Goal: Submit feedback/report problem: Submit feedback/report problem

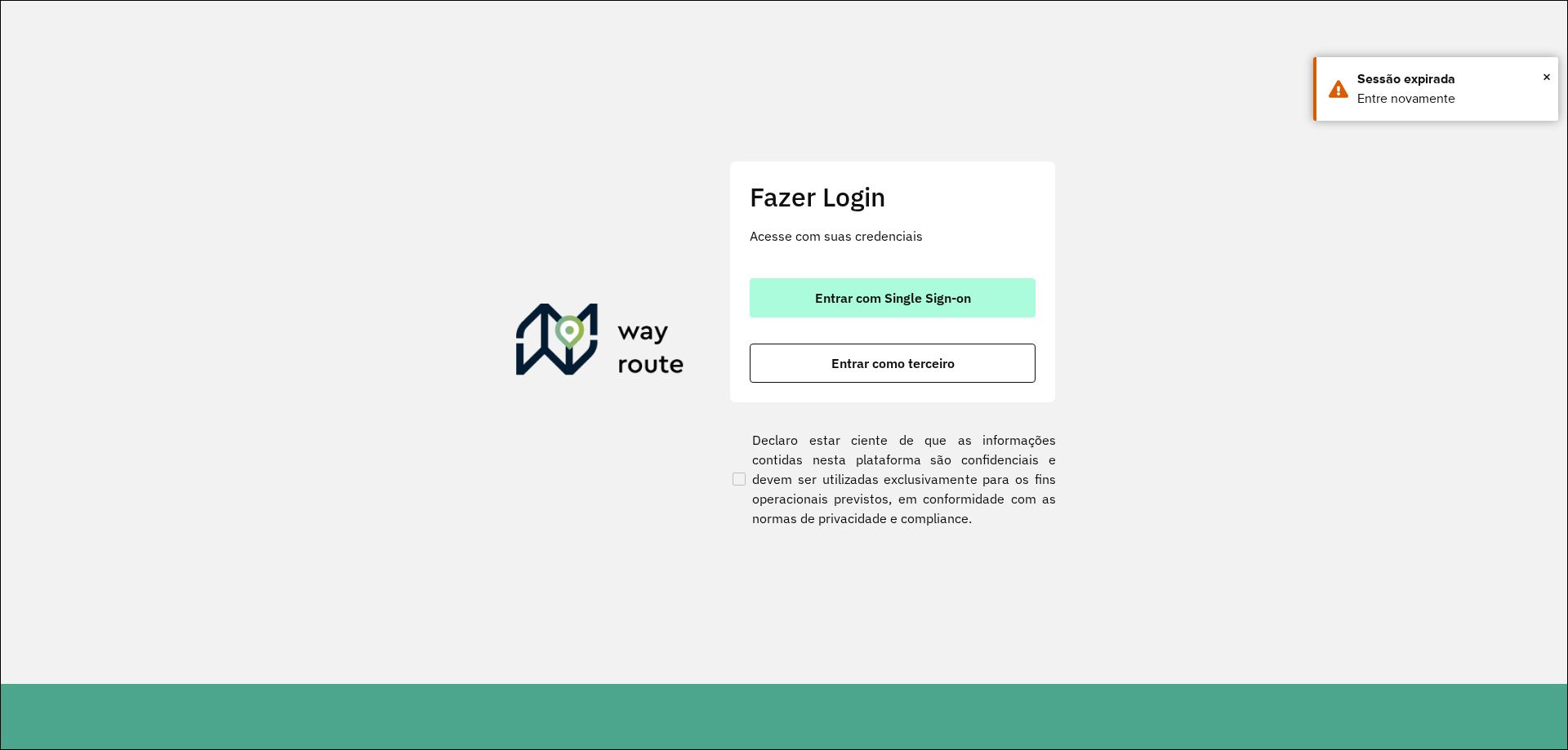
click at [808, 310] on button "Entrar com Single Sign-on" at bounding box center [892, 297] width 286 height 39
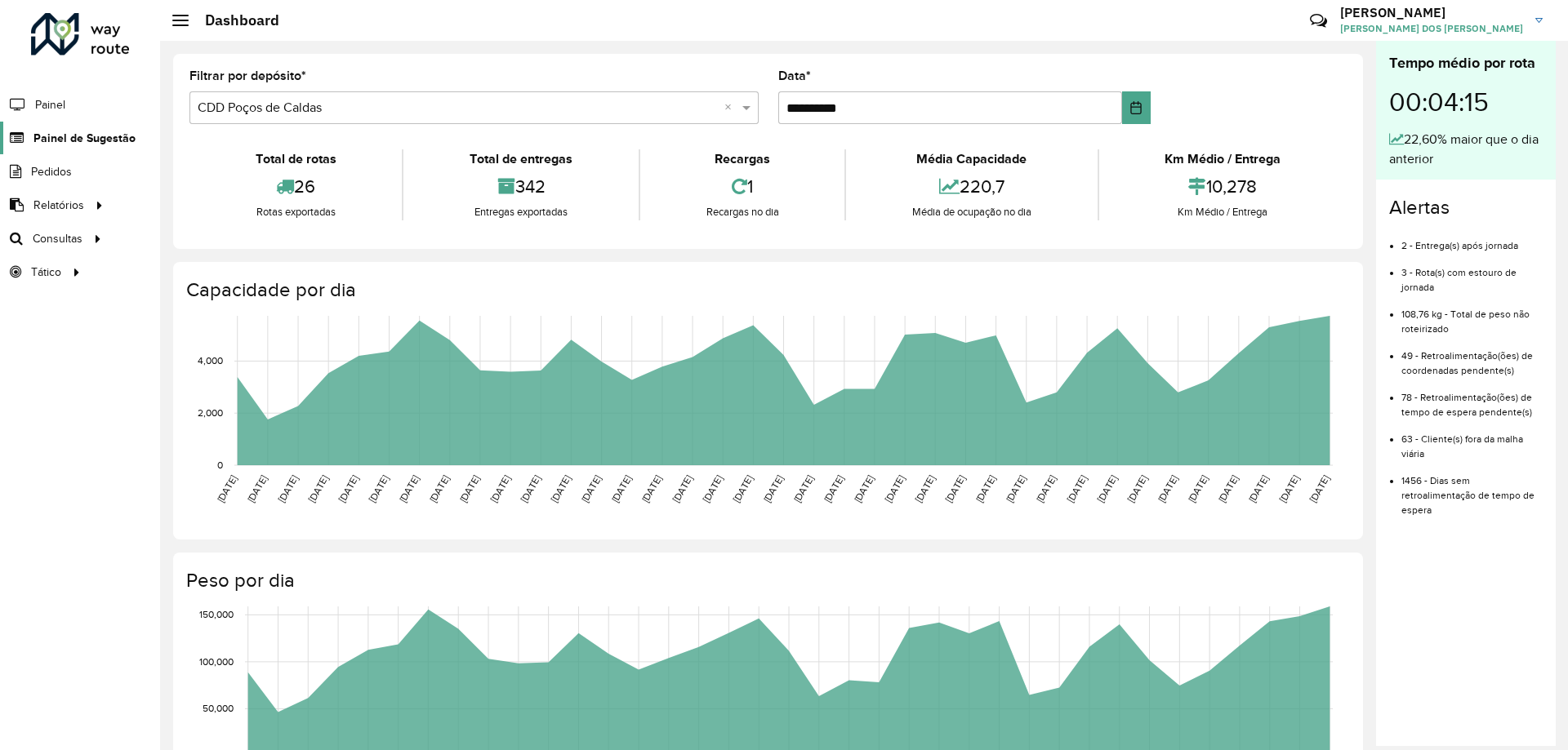
click at [92, 131] on span "Painel de Sugestão" at bounding box center [85, 138] width 102 height 17
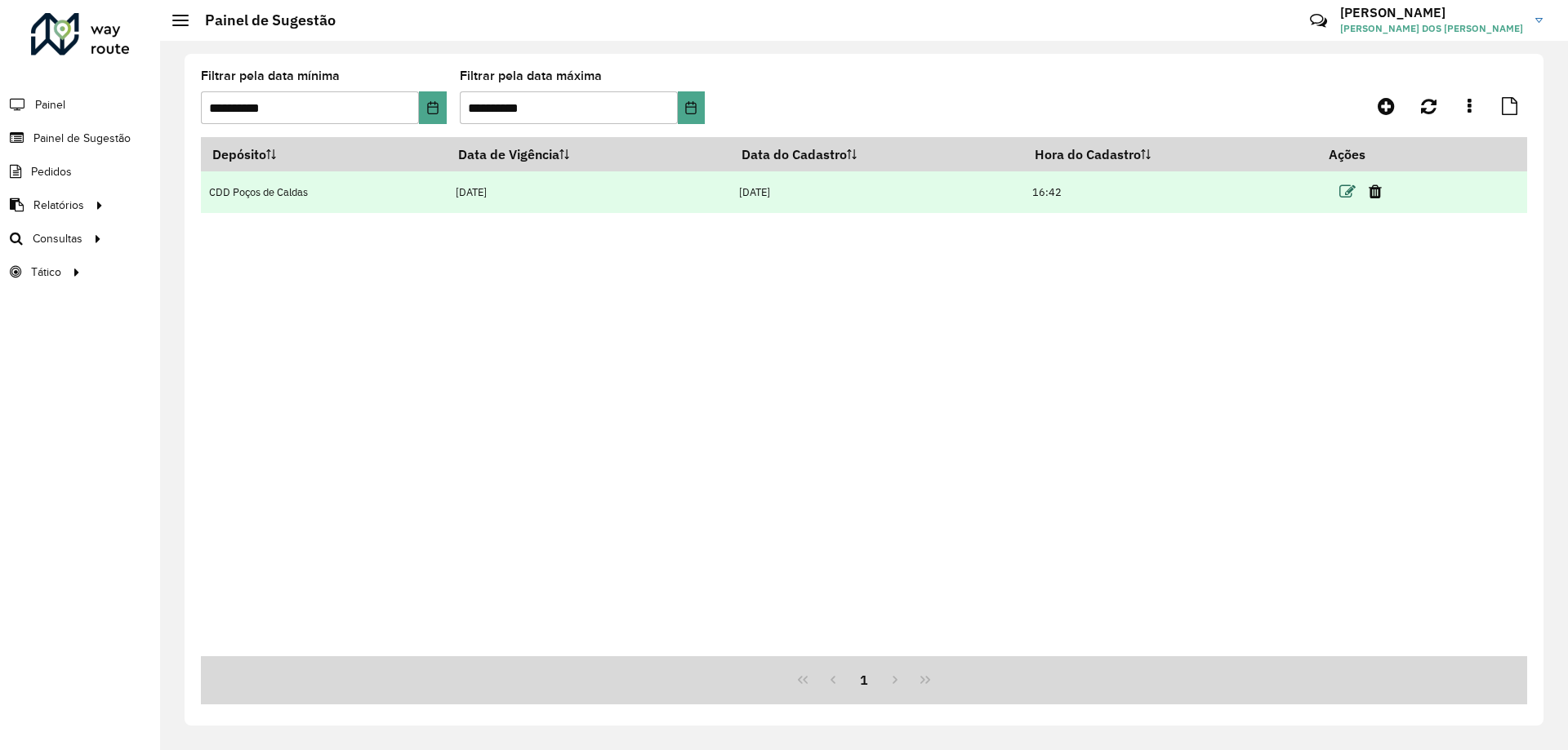
click at [1349, 195] on icon at bounding box center [1348, 192] width 16 height 16
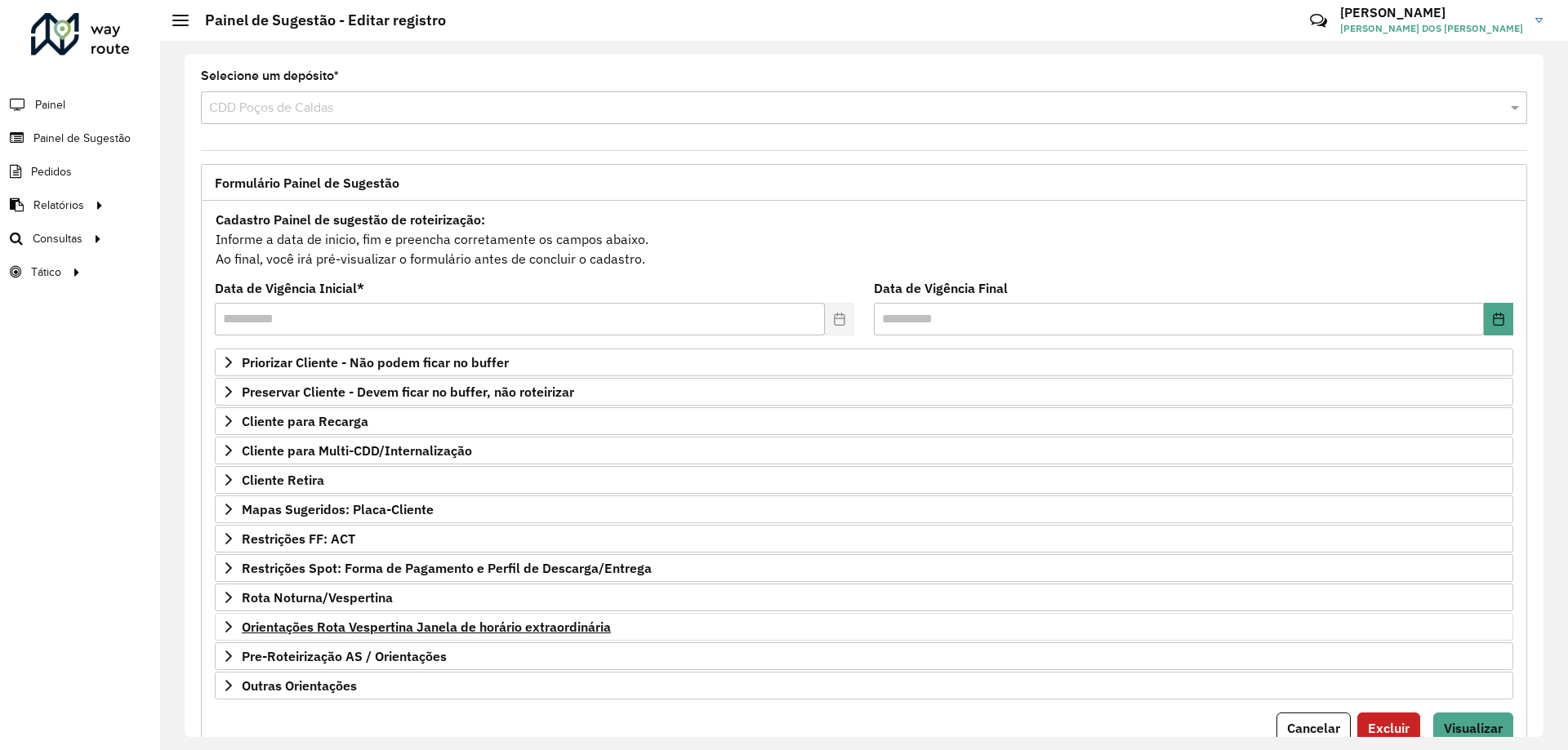
scroll to position [64, 0]
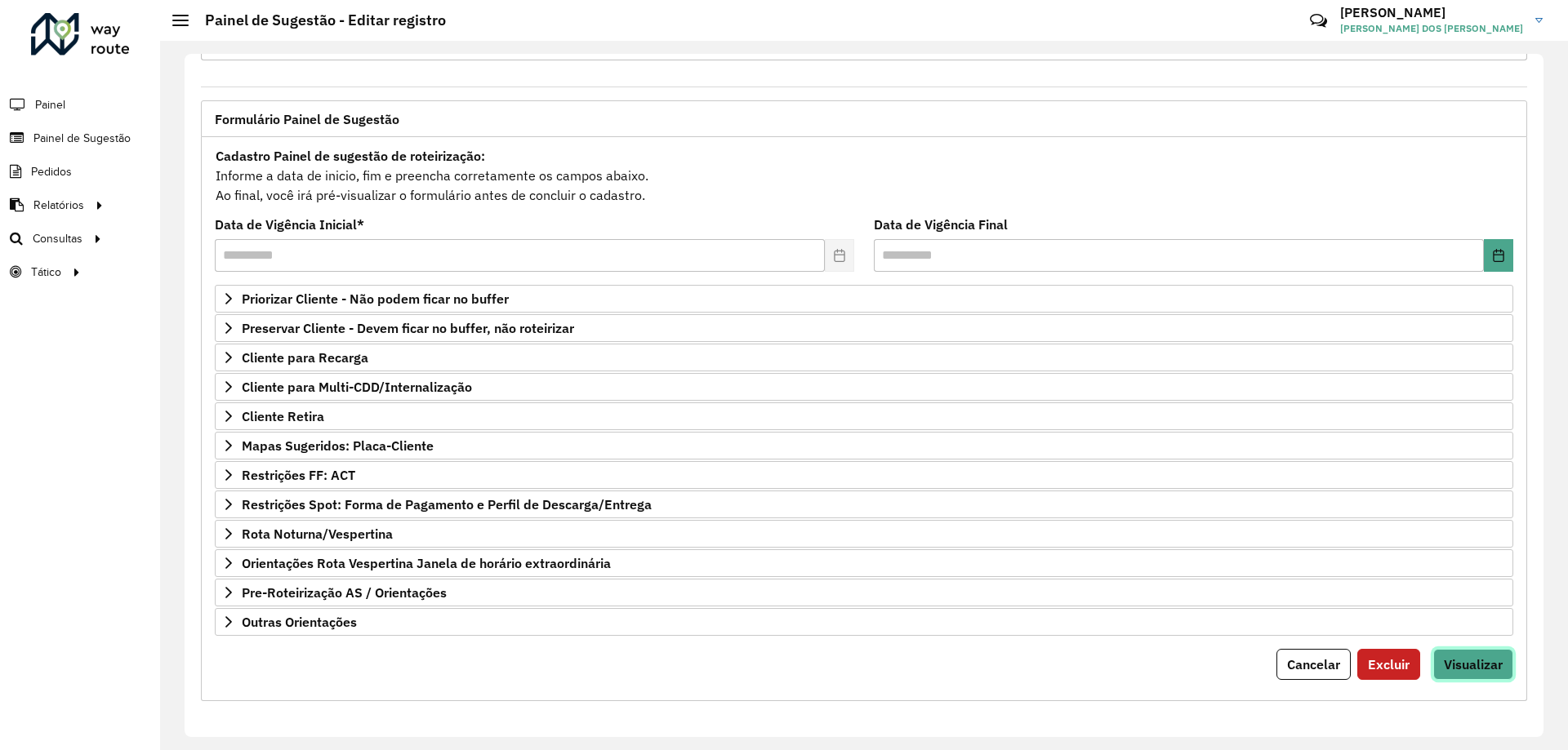
click at [1496, 660] on span "Visualizar" at bounding box center [1473, 665] width 59 height 16
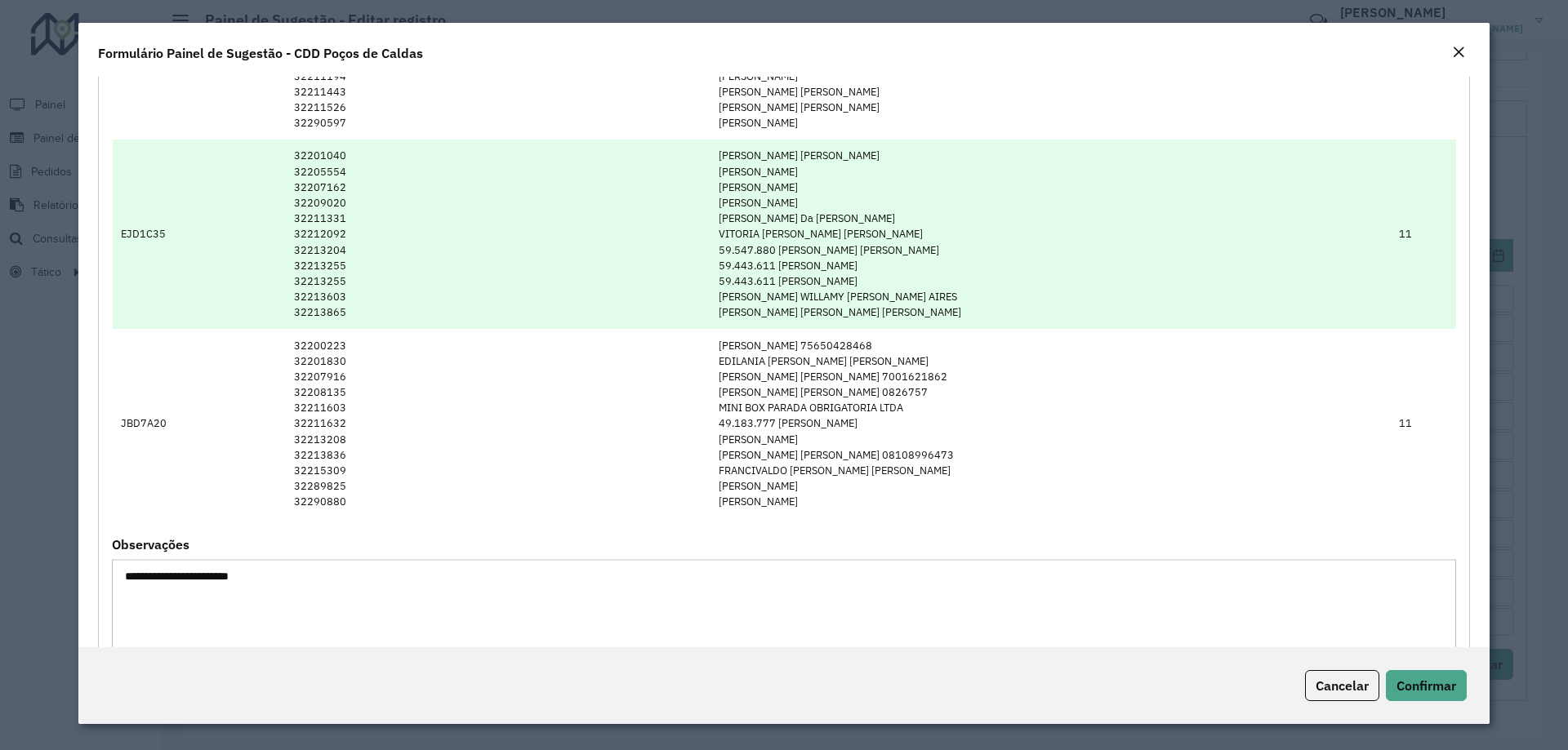
scroll to position [378, 0]
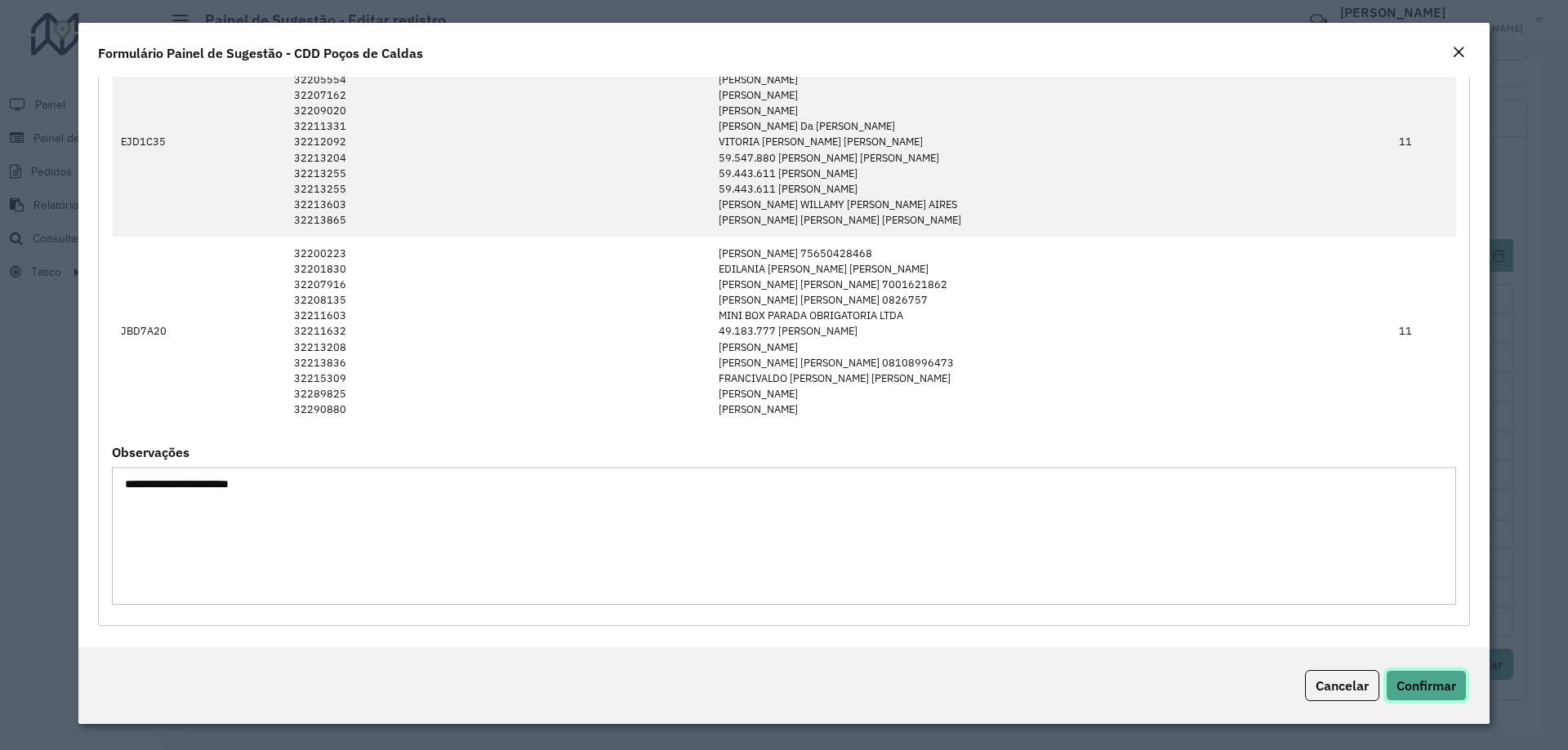
click at [1413, 676] on button "Confirmar" at bounding box center [1426, 685] width 81 height 31
